Goal: Task Accomplishment & Management: Use online tool/utility

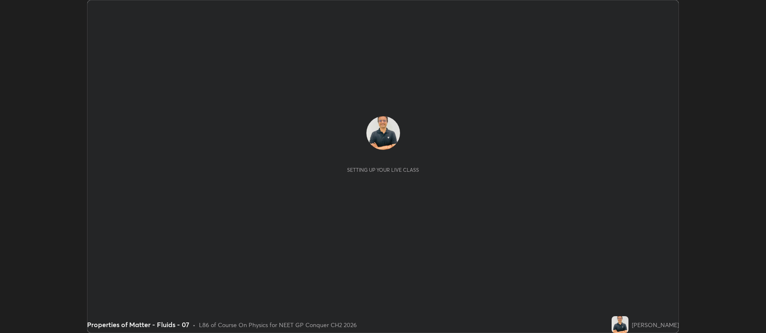
scroll to position [333, 766]
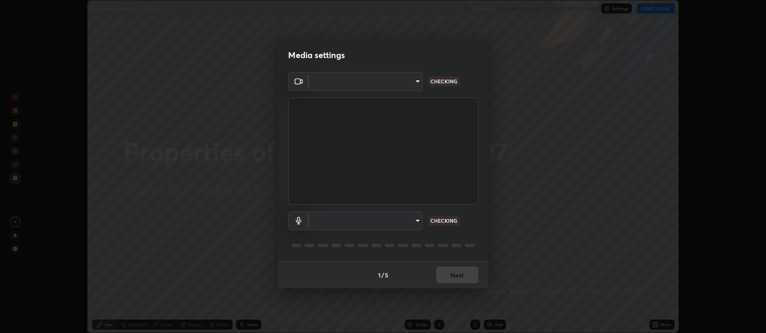
type input "5db75064d966c38022f0861f891c2b2deb8a9bf9a9a5a4ce251b0e0f2e365e36"
type input "default"
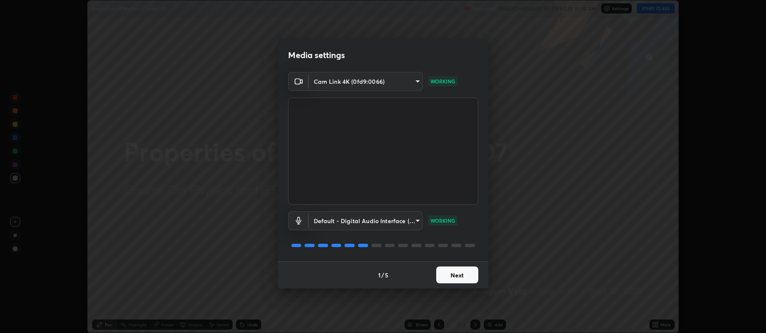
click at [455, 275] on button "Next" at bounding box center [457, 274] width 42 height 17
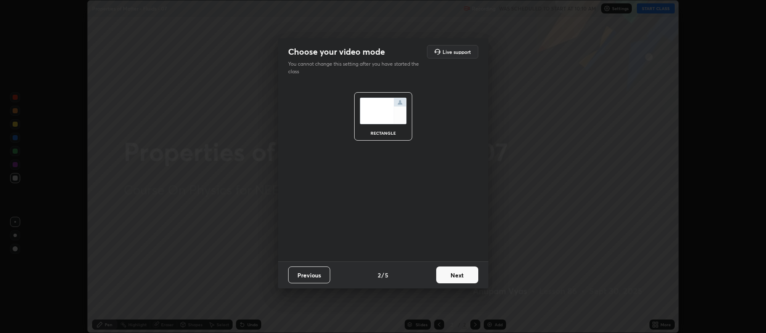
click at [455, 273] on button "Next" at bounding box center [457, 274] width 42 height 17
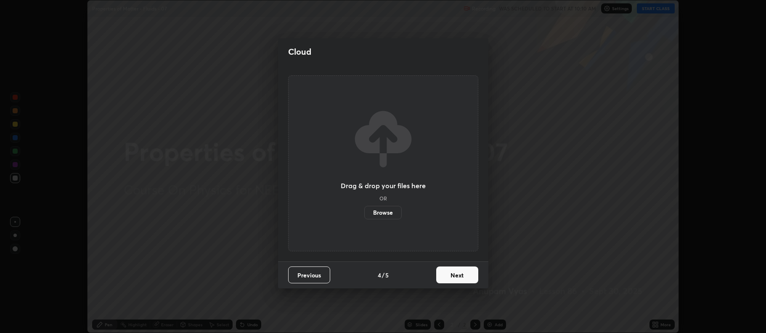
click at [455, 275] on button "Next" at bounding box center [457, 274] width 42 height 17
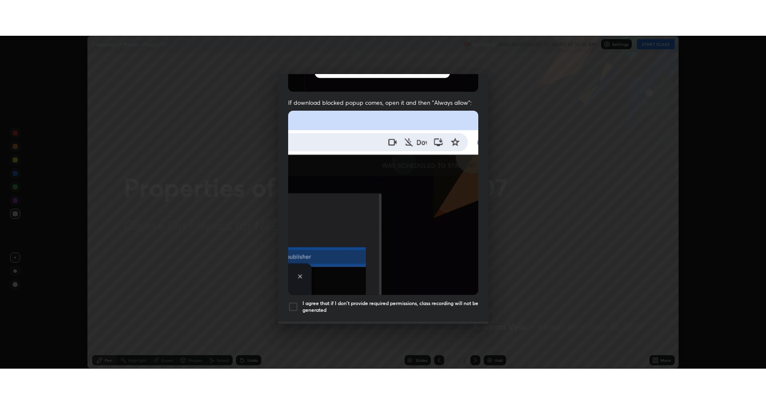
scroll to position [171, 0]
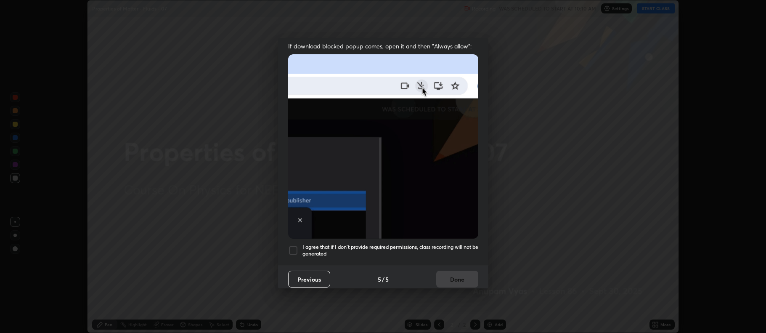
click at [296, 245] on div at bounding box center [293, 250] width 10 height 10
click at [447, 272] on button "Done" at bounding box center [457, 278] width 42 height 17
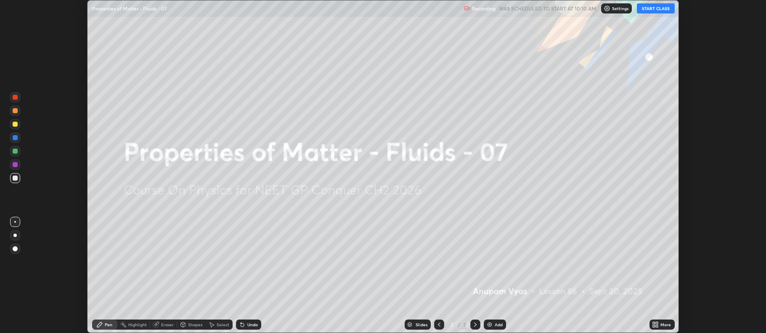
click at [648, 9] on button "START CLASS" at bounding box center [656, 8] width 38 height 10
click at [662, 324] on div "More" at bounding box center [665, 324] width 11 height 4
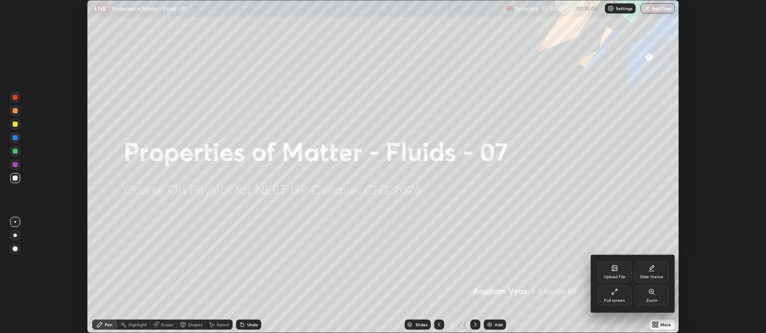
click at [608, 296] on div "Full screen" at bounding box center [615, 295] width 34 height 20
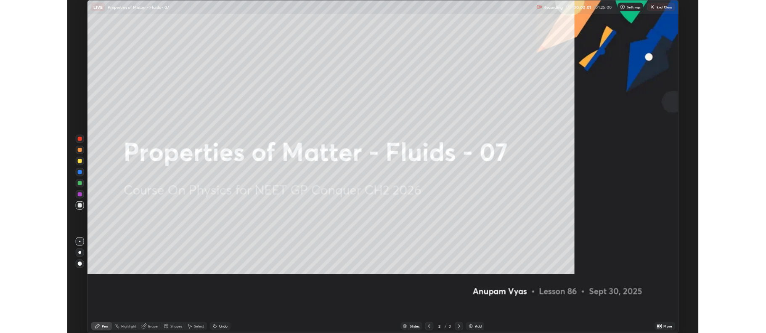
scroll to position [404, 766]
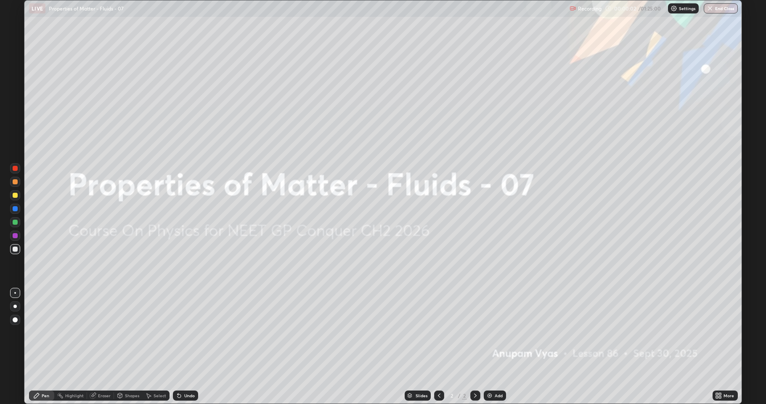
click at [497, 332] on div "Add" at bounding box center [498, 395] width 8 height 4
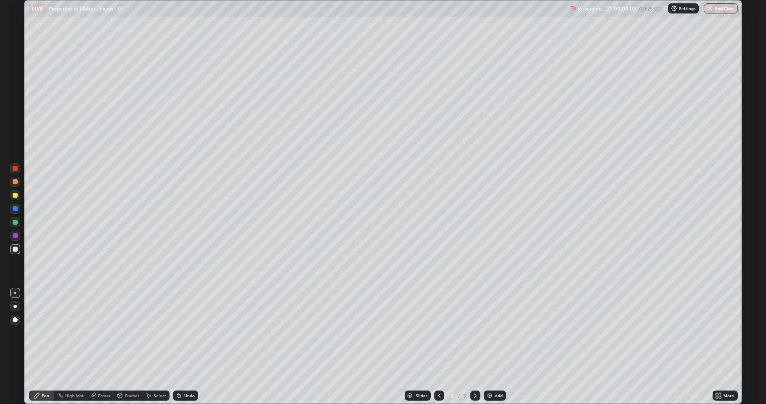
click at [15, 307] on div at bounding box center [14, 305] width 3 height 3
click at [155, 332] on div "Select" at bounding box center [159, 395] width 13 height 4
click at [158, 332] on div "Select" at bounding box center [159, 395] width 13 height 4
click at [130, 332] on div "Shapes" at bounding box center [128, 395] width 29 height 10
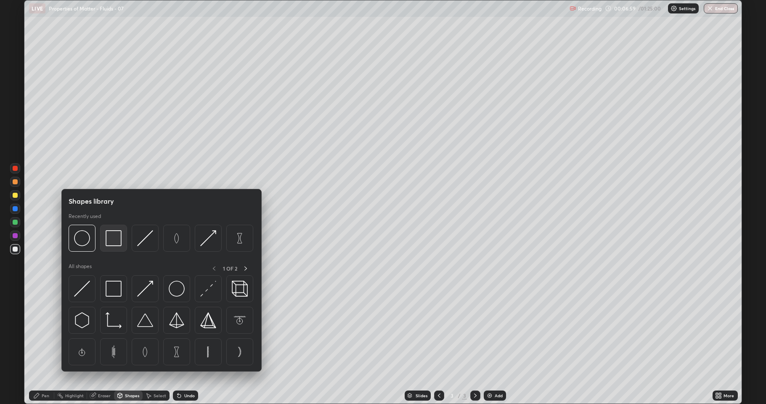
click at [111, 241] on img at bounding box center [114, 238] width 16 height 16
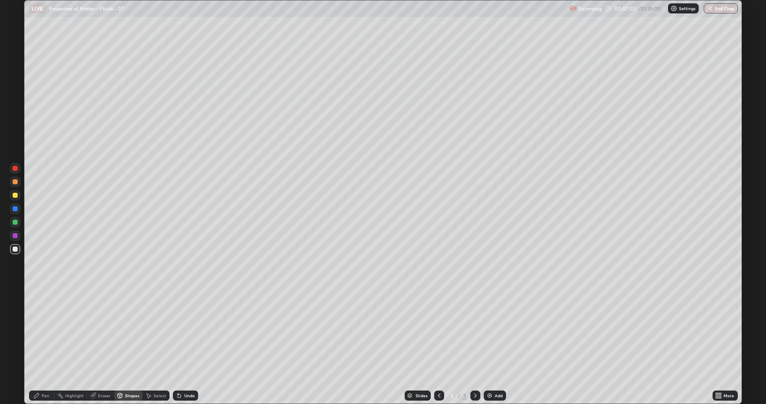
click at [103, 332] on div "Eraser" at bounding box center [104, 395] width 13 height 4
click at [39, 332] on icon at bounding box center [36, 395] width 7 height 7
click at [158, 332] on div "Select" at bounding box center [159, 395] width 13 height 4
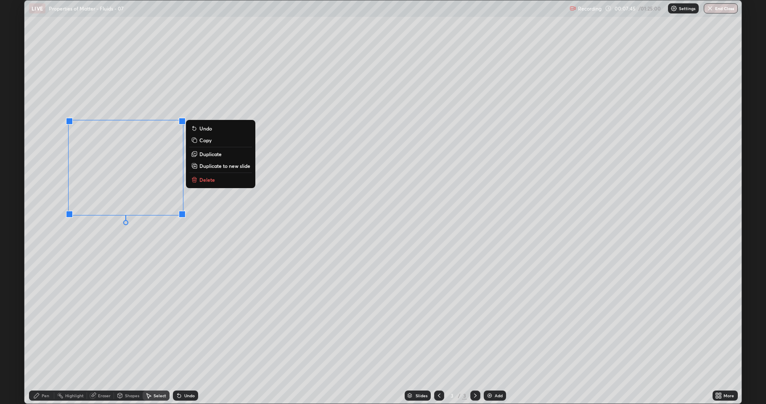
click at [217, 179] on button "Delete" at bounding box center [220, 180] width 63 height 10
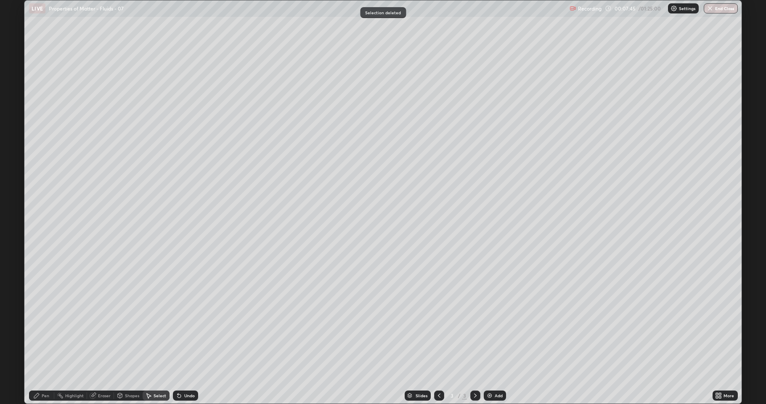
click at [47, 332] on div "Pen" at bounding box center [46, 395] width 8 height 4
click at [187, 332] on div "Undo" at bounding box center [189, 395] width 11 height 4
click at [188, 332] on div "Undo" at bounding box center [185, 395] width 25 height 10
click at [491, 332] on img at bounding box center [489, 395] width 7 height 7
click at [159, 332] on div "Select" at bounding box center [159, 395] width 13 height 4
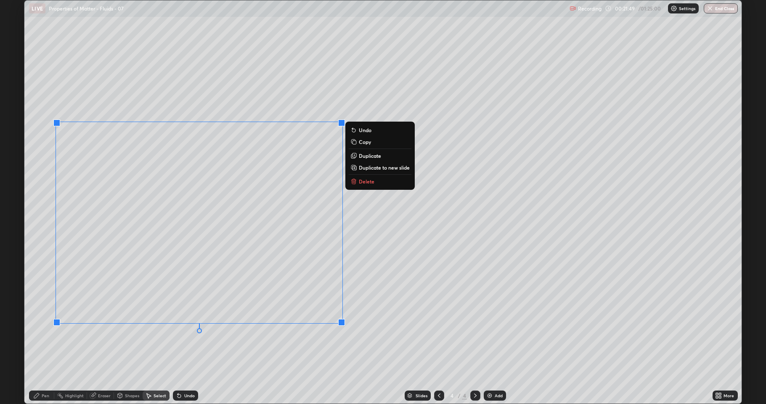
click at [365, 184] on p "Delete" at bounding box center [367, 181] width 16 height 7
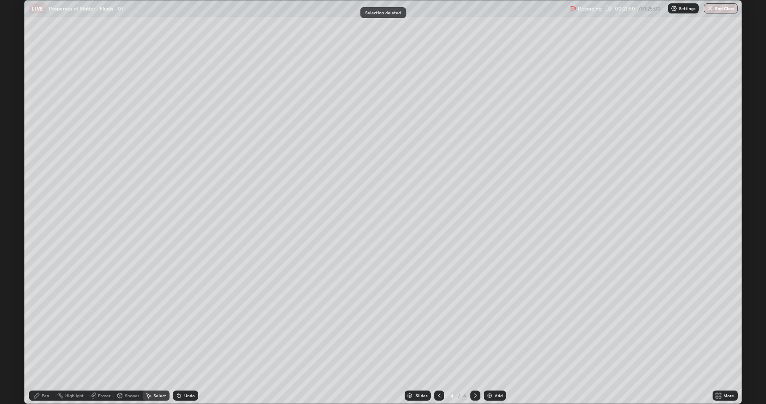
click at [46, 332] on div "Pen" at bounding box center [46, 395] width 8 height 4
click at [497, 332] on div "Add" at bounding box center [498, 395] width 8 height 4
click at [126, 332] on div "Shapes" at bounding box center [132, 395] width 14 height 4
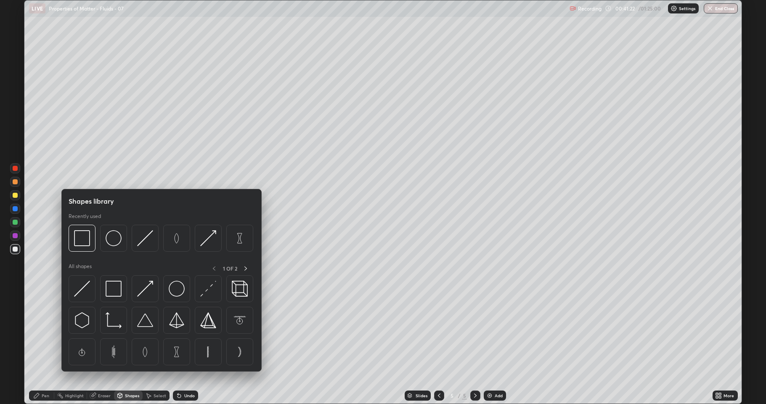
click at [100, 332] on div "Eraser" at bounding box center [104, 395] width 13 height 4
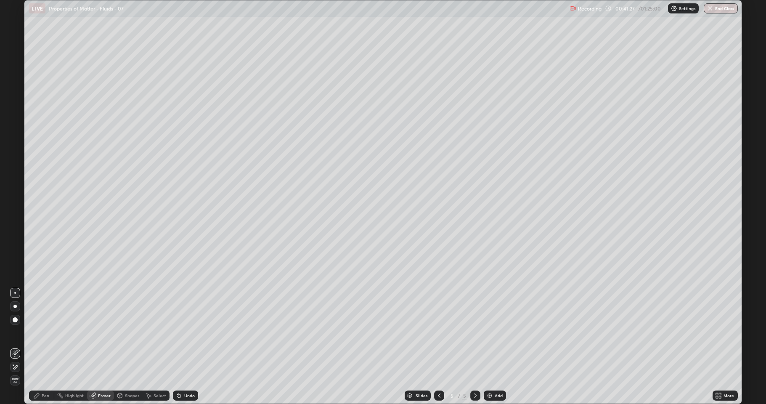
click at [44, 332] on div "Pen" at bounding box center [46, 395] width 8 height 4
click at [133, 332] on div "Shapes" at bounding box center [132, 395] width 14 height 4
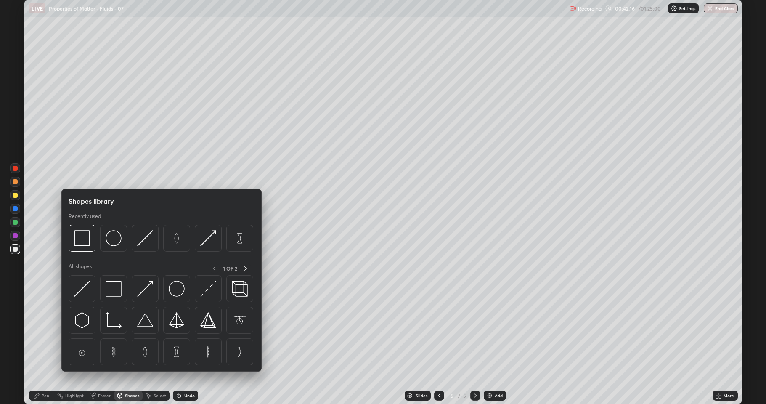
click at [106, 332] on div "Eraser" at bounding box center [104, 395] width 13 height 4
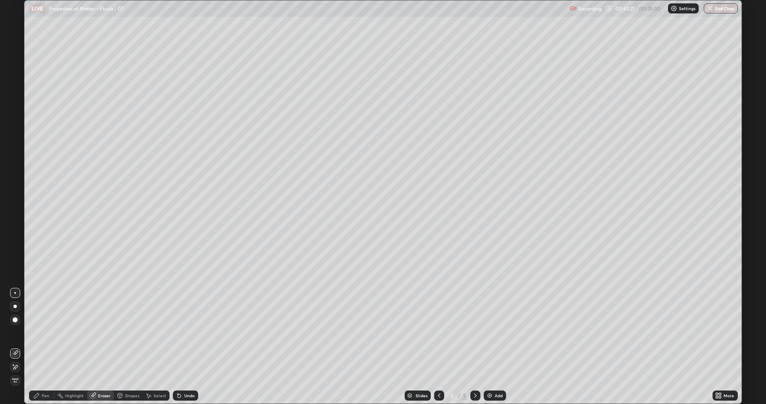
click at [45, 332] on div "Pen" at bounding box center [46, 395] width 8 height 4
click at [16, 195] on div at bounding box center [15, 195] width 5 height 5
click at [106, 332] on div "Eraser" at bounding box center [104, 395] width 13 height 4
click at [49, 332] on div "Pen" at bounding box center [41, 395] width 25 height 10
click at [13, 248] on div at bounding box center [15, 248] width 5 height 5
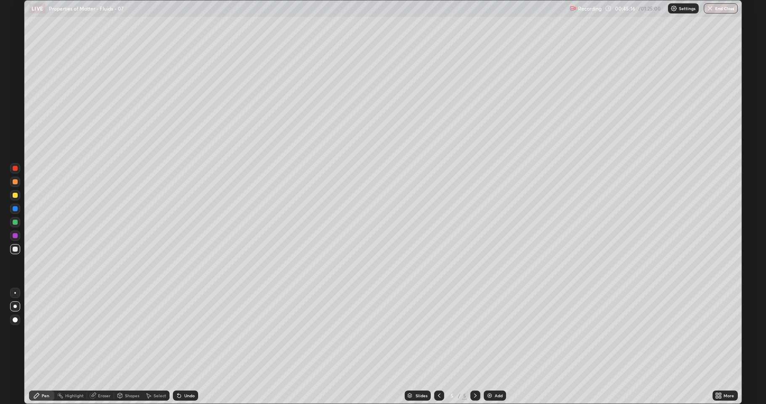
click at [99, 332] on div "Eraser" at bounding box center [104, 395] width 13 height 4
click at [45, 332] on div "Pen" at bounding box center [46, 395] width 8 height 4
click at [163, 332] on div "Select" at bounding box center [159, 395] width 13 height 4
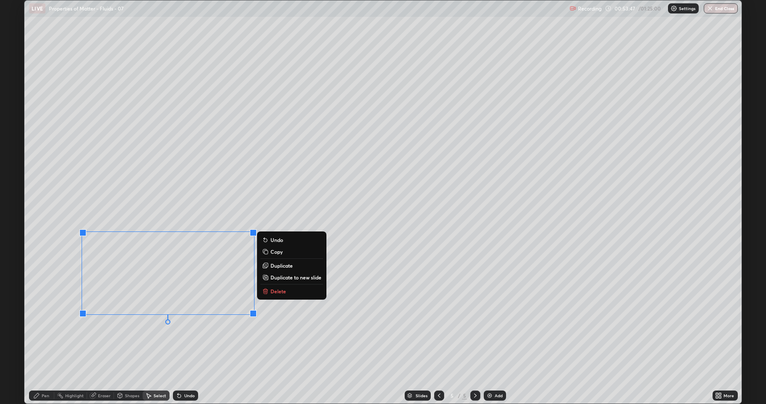
click at [268, 294] on icon at bounding box center [265, 291] width 7 height 7
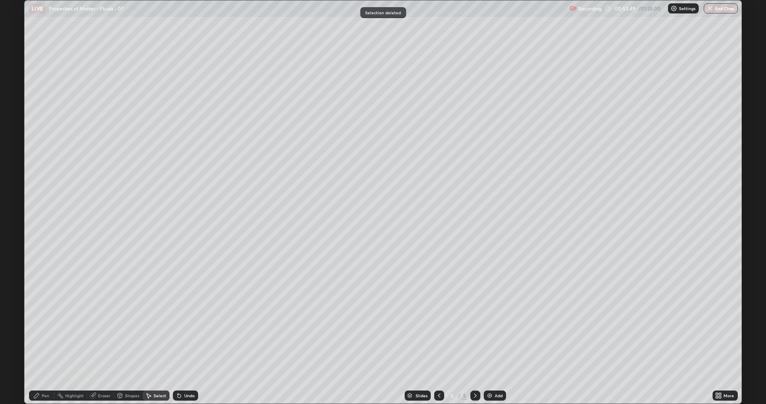
click at [495, 332] on div "Add" at bounding box center [495, 395] width 22 height 10
click at [47, 332] on div "Pen" at bounding box center [46, 395] width 8 height 4
click at [13, 250] on div at bounding box center [15, 248] width 5 height 5
click at [15, 194] on div at bounding box center [15, 195] width 5 height 5
click at [160, 332] on div "Select" at bounding box center [156, 395] width 27 height 10
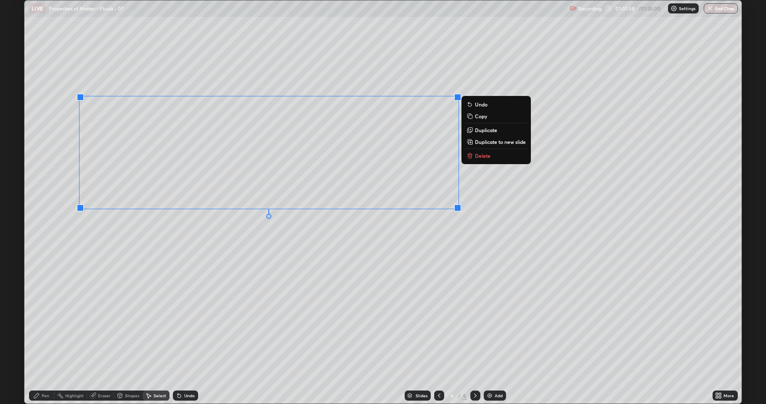
click at [479, 154] on p "Delete" at bounding box center [483, 155] width 16 height 7
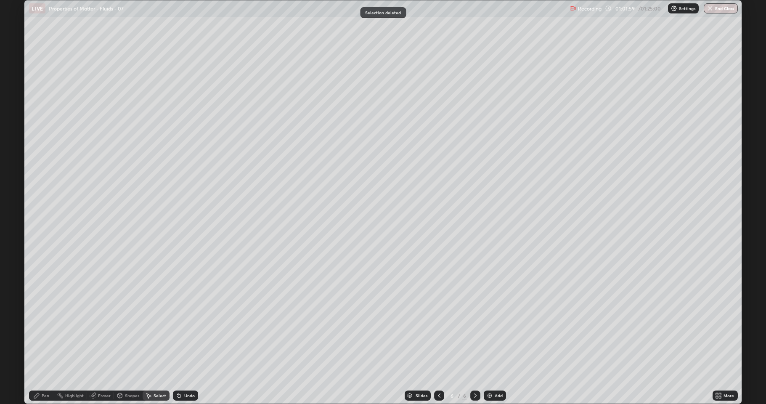
click at [40, 332] on div "Pen" at bounding box center [41, 395] width 25 height 10
click at [496, 332] on div "Add" at bounding box center [498, 395] width 8 height 4
click at [15, 224] on div at bounding box center [15, 221] width 5 height 5
click at [15, 250] on div at bounding box center [15, 248] width 5 height 5
click at [497, 332] on div "Add" at bounding box center [498, 395] width 8 height 4
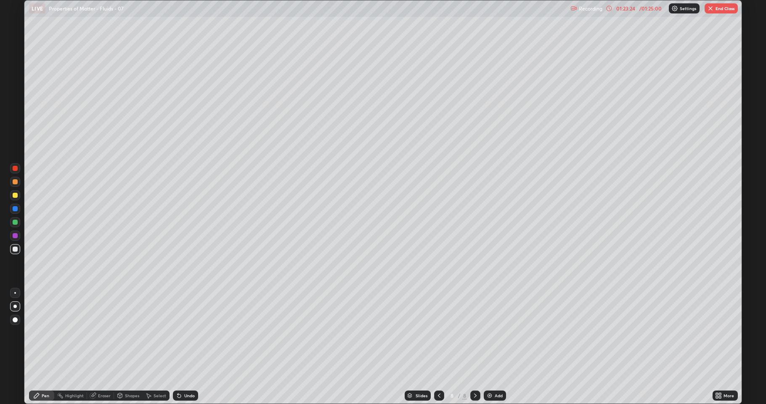
click at [722, 9] on button "End Class" at bounding box center [720, 8] width 33 height 10
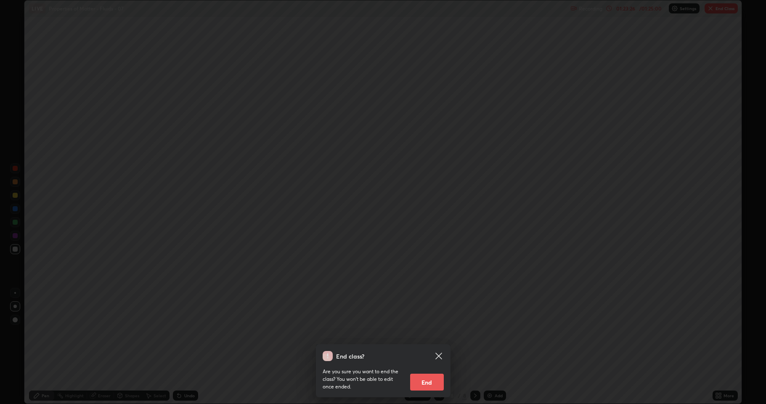
click at [427, 332] on button "End" at bounding box center [427, 381] width 34 height 17
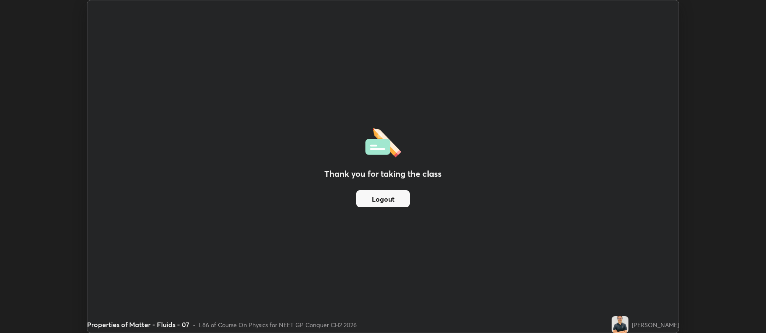
scroll to position [41716, 41283]
